Goal: Find specific page/section: Find specific page/section

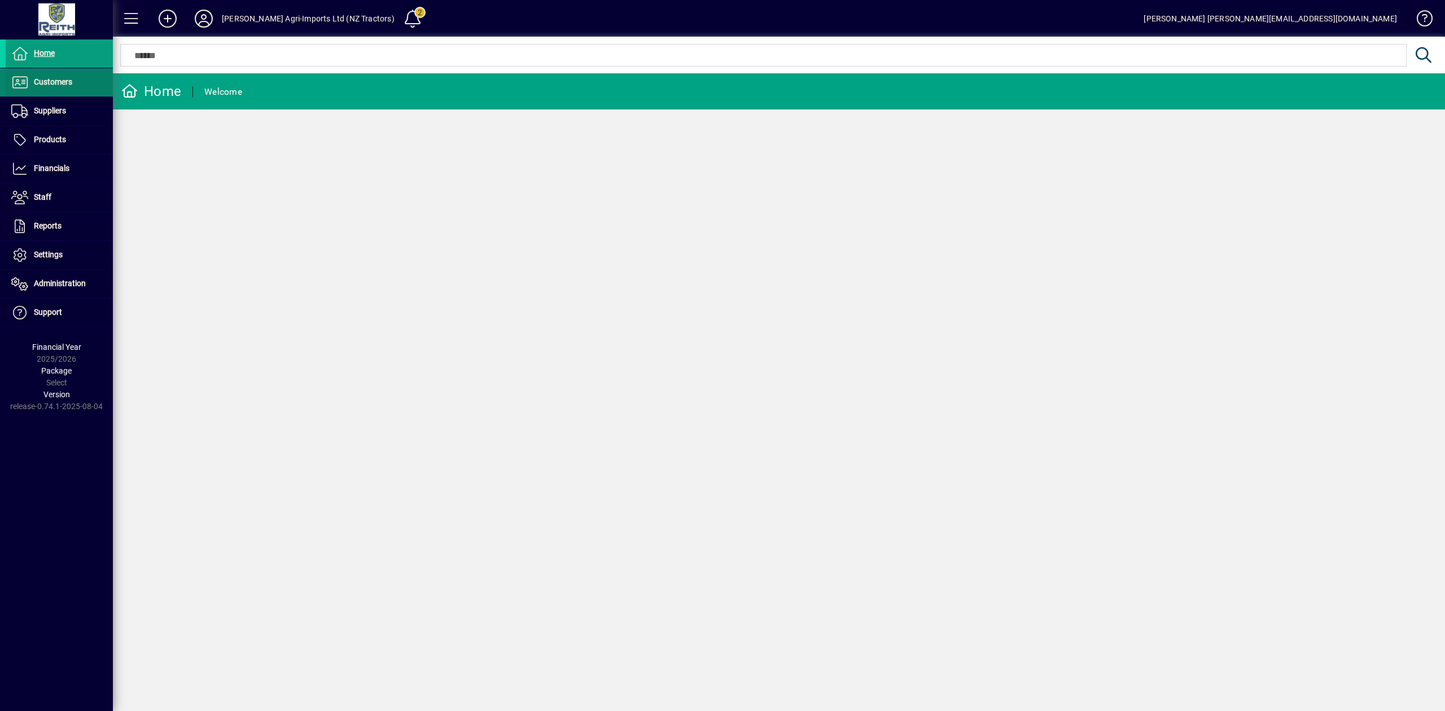
click at [46, 82] on span "Customers" at bounding box center [53, 81] width 38 height 9
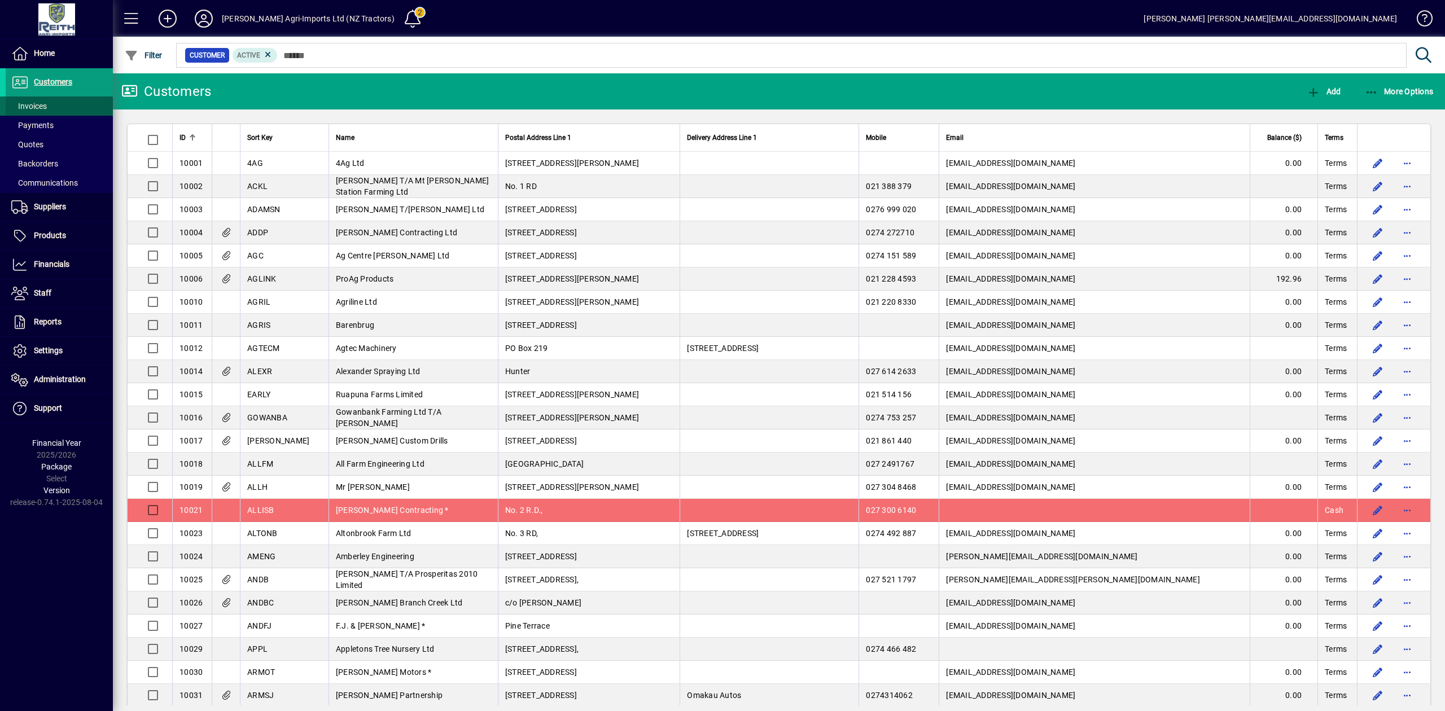
click at [41, 107] on span "Invoices" at bounding box center [29, 106] width 36 height 9
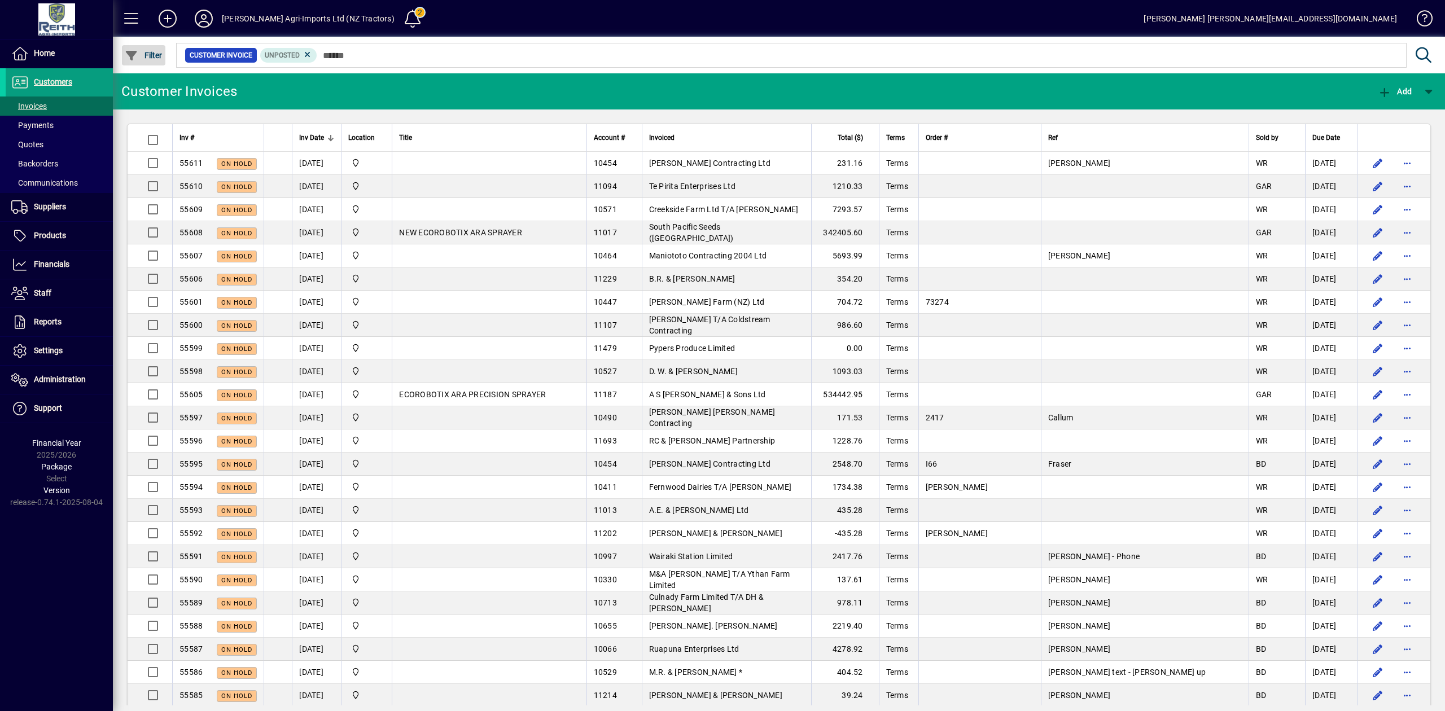
click at [146, 55] on span "Filter" at bounding box center [144, 55] width 38 height 9
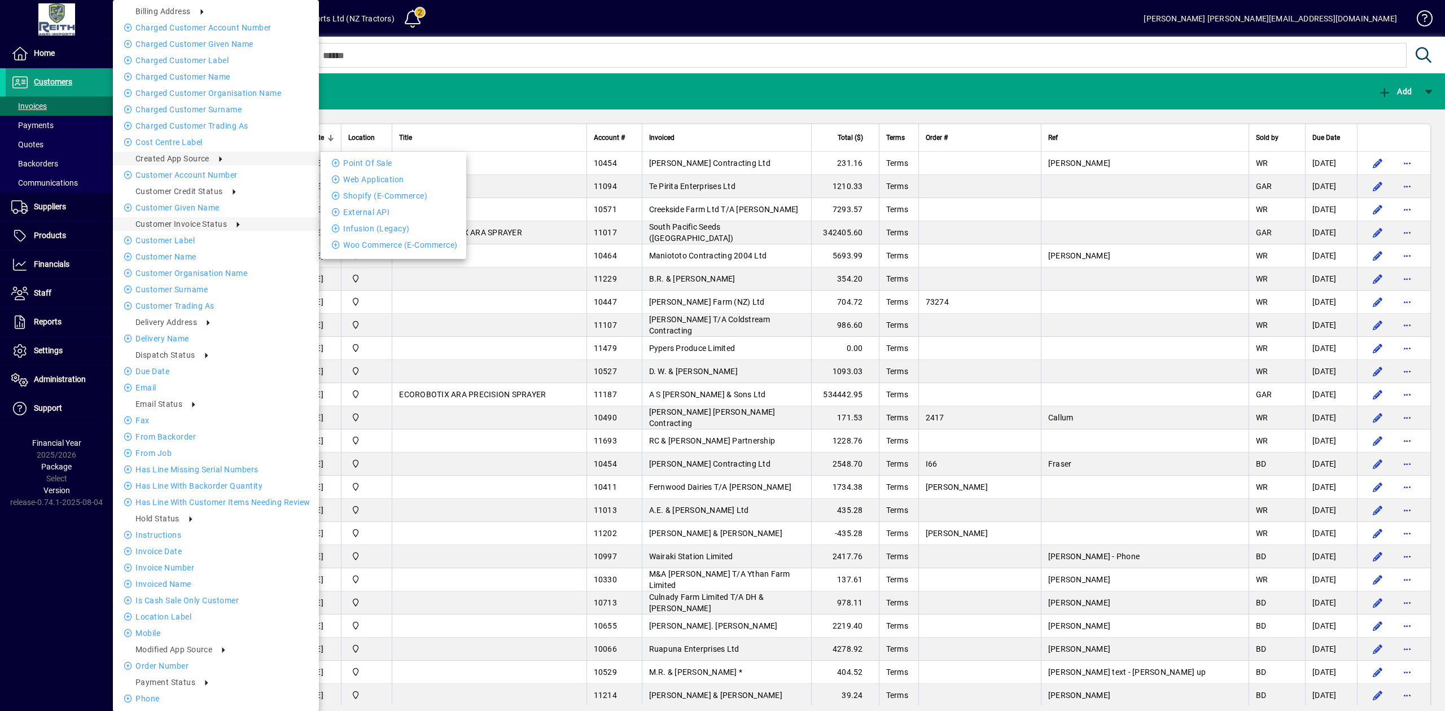
click at [452, 52] on div at bounding box center [722, 355] width 1445 height 711
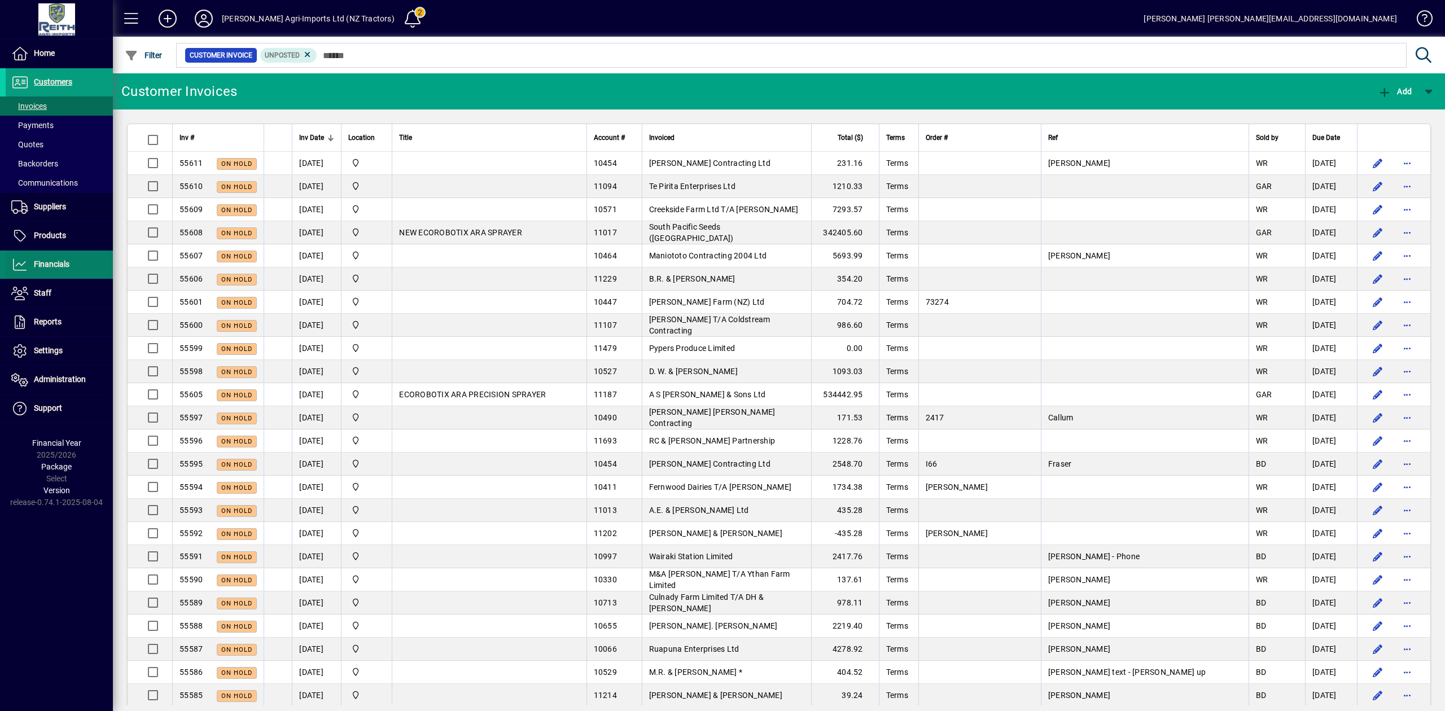
click at [49, 262] on span "Financials" at bounding box center [52, 264] width 36 height 9
